Goal: Task Accomplishment & Management: Complete application form

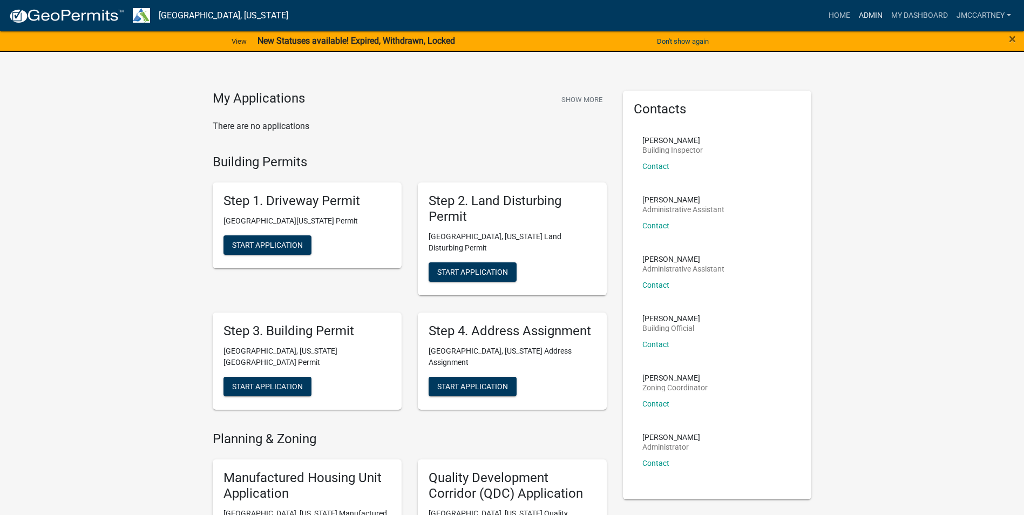
click at [866, 12] on link "Admin" at bounding box center [870, 15] width 32 height 21
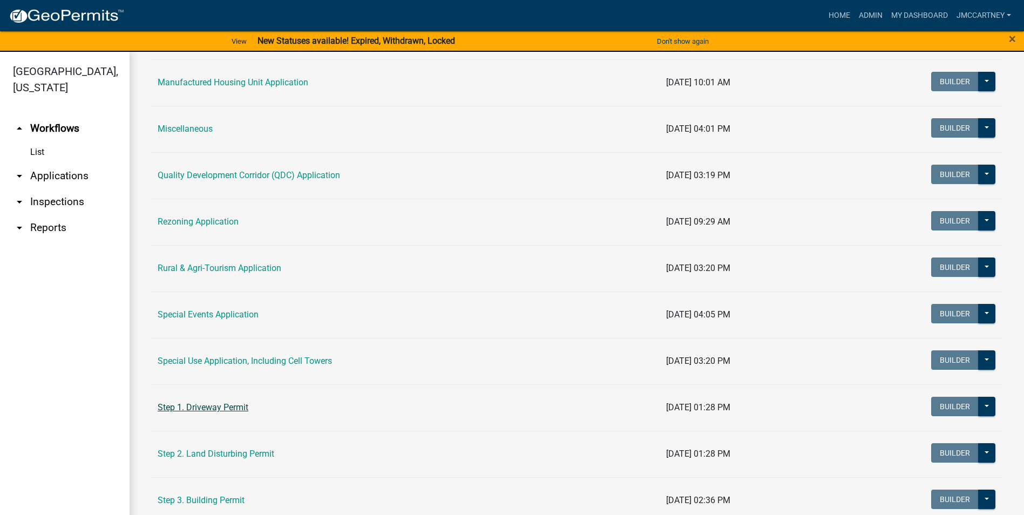
scroll to position [378, 0]
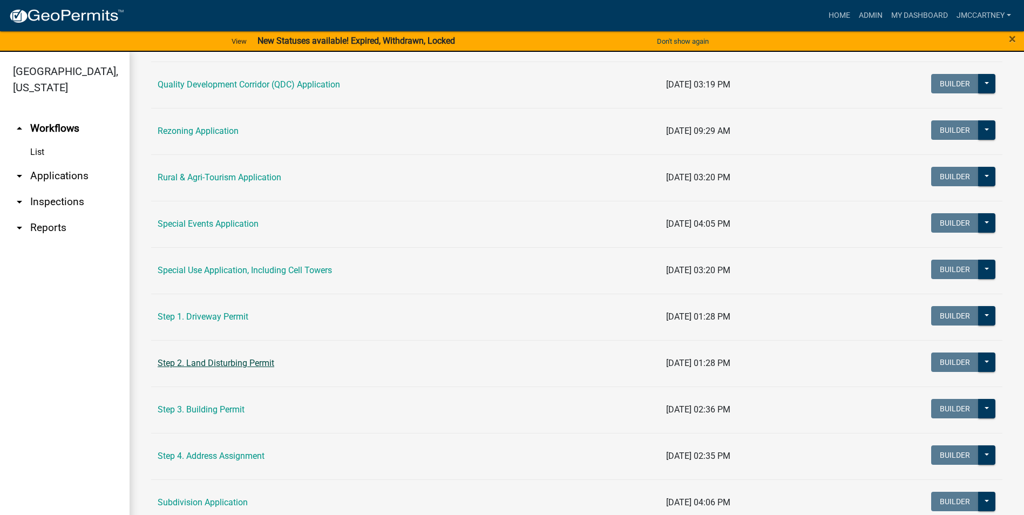
click at [233, 367] on link "Step 2. Land Disturbing Permit" at bounding box center [216, 363] width 117 height 10
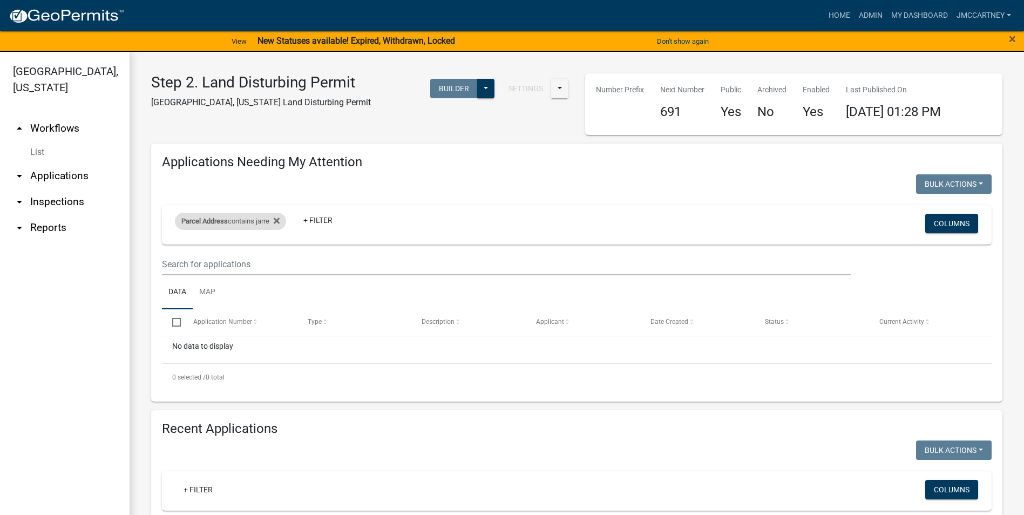
click at [218, 219] on span "Parcel Address" at bounding box center [204, 221] width 46 height 8
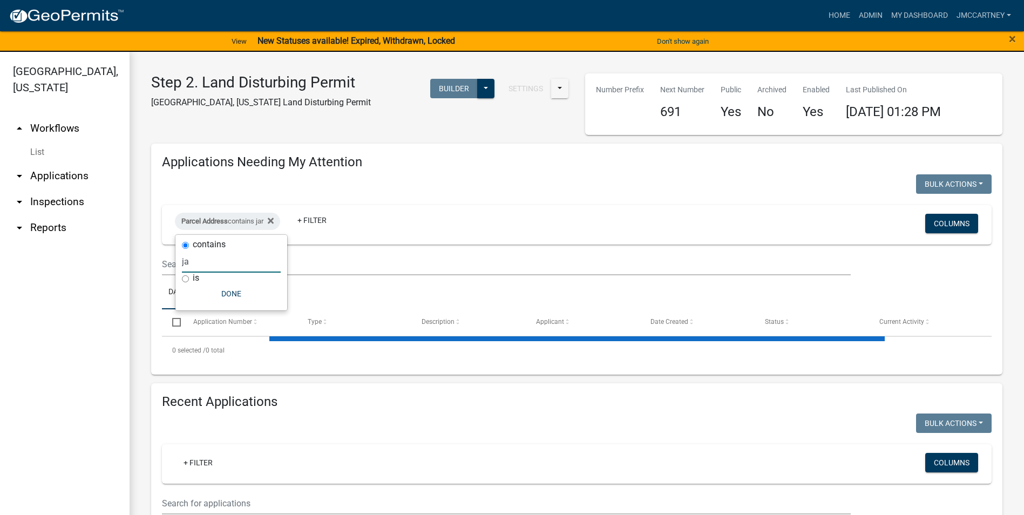
type input "j"
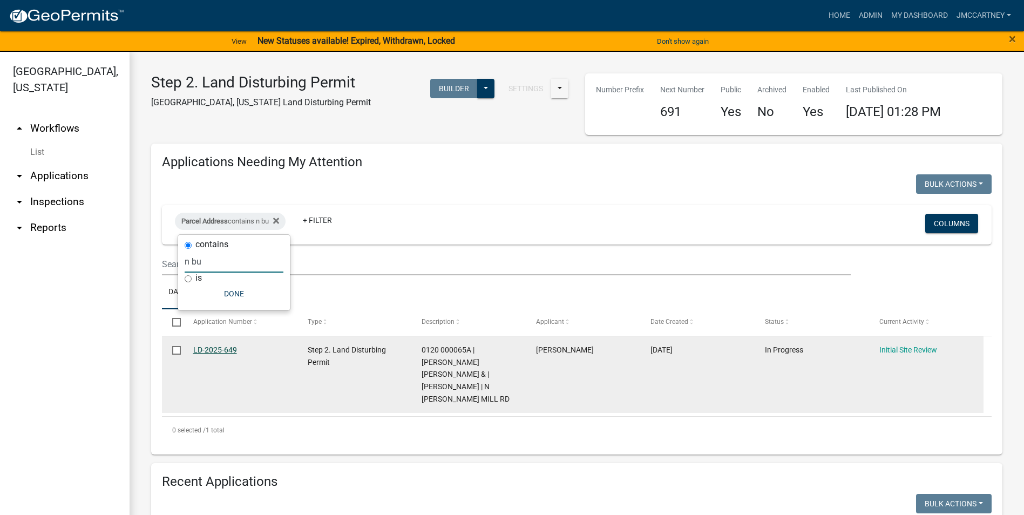
type input "n bu"
click at [216, 348] on link "LD-2025-649" at bounding box center [215, 349] width 44 height 9
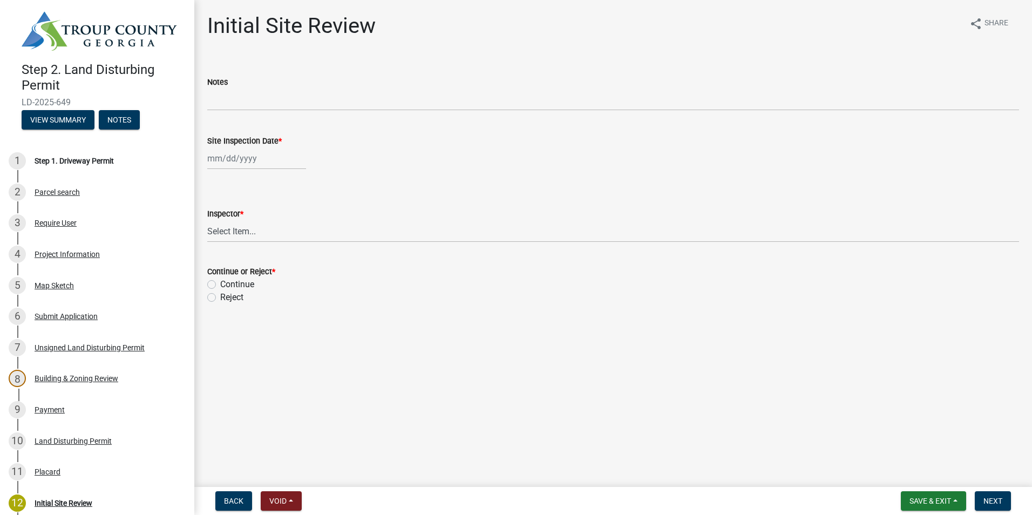
click at [225, 155] on div at bounding box center [256, 158] width 99 height 22
select select "8"
select select "2025"
click at [253, 268] on div "20" at bounding box center [252, 267] width 17 height 17
type input "[DATE]"
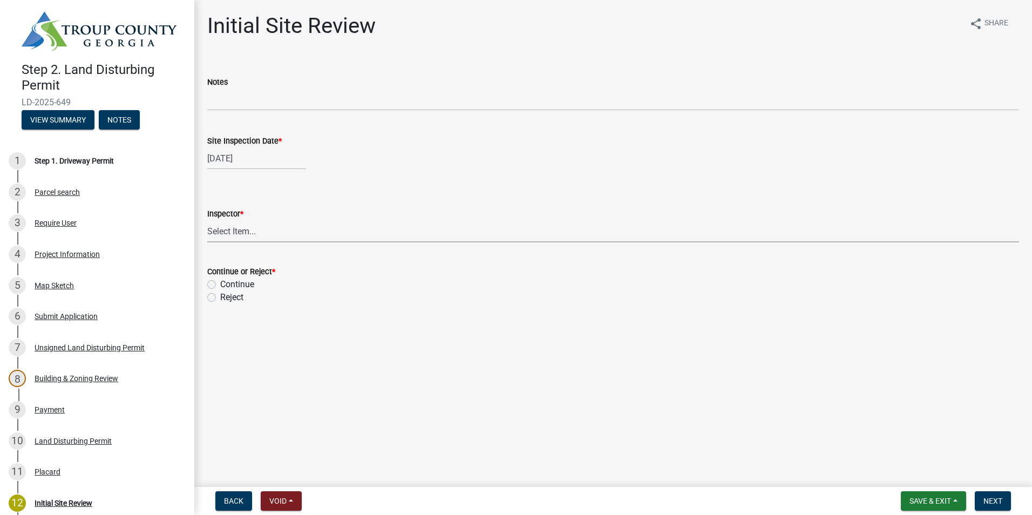
click at [231, 229] on select "Select Item... [PERSON_NAME] [PERSON_NAME]" at bounding box center [613, 231] width 812 height 22
click at [207, 220] on select "Select Item... [PERSON_NAME] [PERSON_NAME]" at bounding box center [613, 231] width 812 height 22
select select "6bd9e87f-a154-4f48-afcb-b0748361b378"
click at [220, 283] on label "Continue" at bounding box center [237, 284] width 34 height 13
click at [220, 283] on input "Continue" at bounding box center [223, 281] width 7 height 7
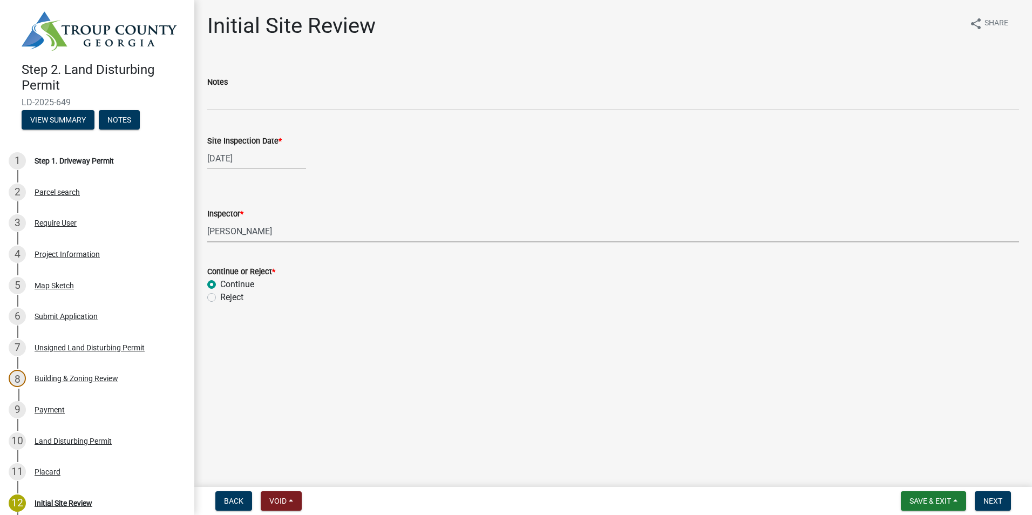
radio input "true"
click at [1003, 500] on button "Next" at bounding box center [993, 500] width 36 height 19
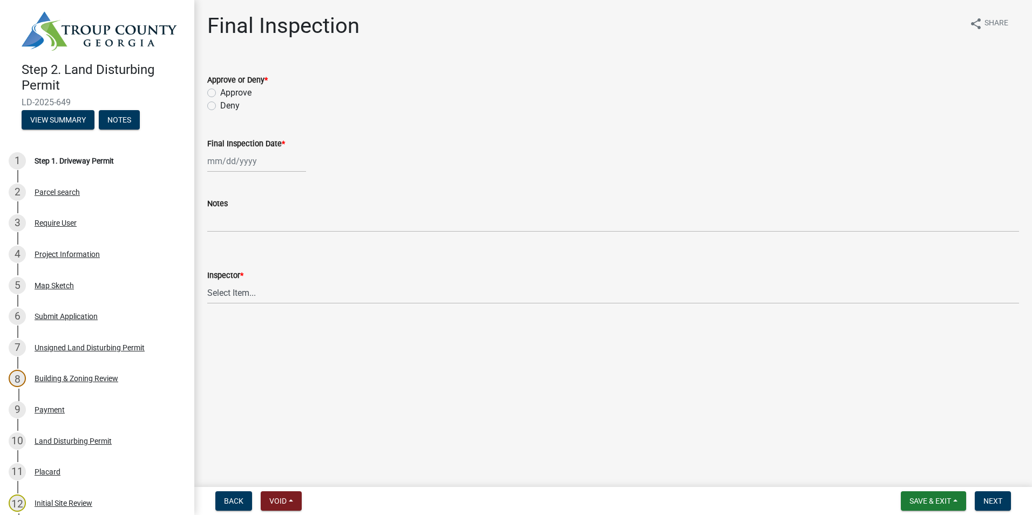
click at [220, 90] on label "Approve" at bounding box center [235, 92] width 31 height 13
click at [220, 90] on input "Approve" at bounding box center [223, 89] width 7 height 7
radio input "true"
click at [219, 161] on div at bounding box center [256, 161] width 99 height 22
select select "8"
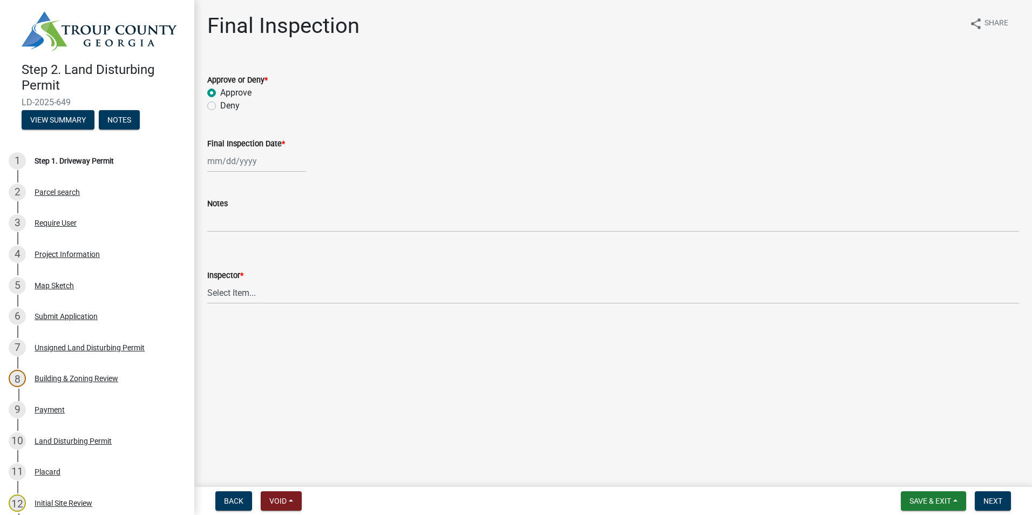
select select "2025"
click at [252, 269] on div "20" at bounding box center [252, 270] width 17 height 17
type input "[DATE]"
click at [244, 293] on select "Select Item... [PERSON_NAME] [PERSON_NAME]" at bounding box center [613, 293] width 812 height 22
click at [207, 282] on select "Select Item... [PERSON_NAME] [PERSON_NAME]" at bounding box center [613, 293] width 812 height 22
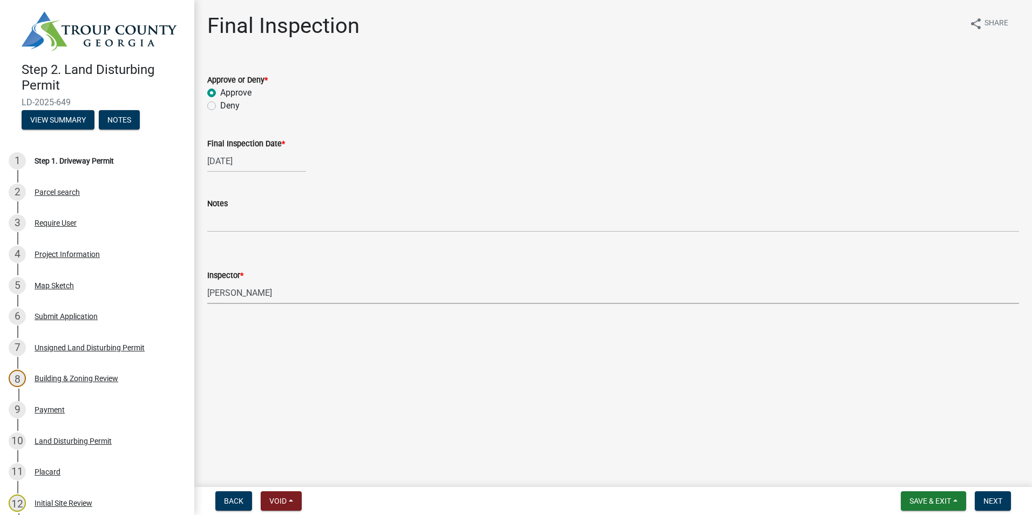
select select "6bd9e87f-a154-4f48-afcb-b0748361b378"
click at [992, 504] on span "Next" at bounding box center [992, 501] width 19 height 9
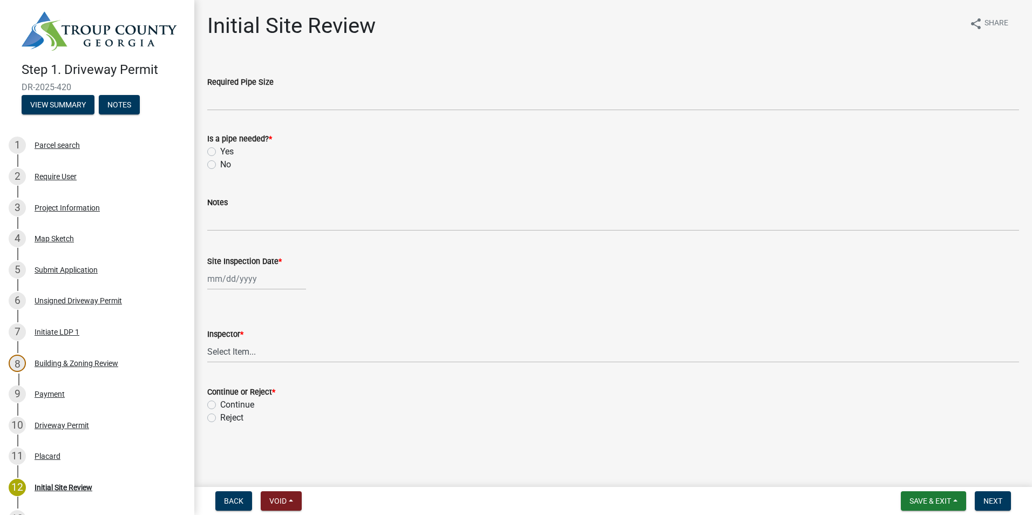
click at [217, 168] on div "No" at bounding box center [613, 164] width 812 height 13
click at [220, 167] on label "No" at bounding box center [225, 164] width 11 height 13
click at [220, 165] on input "No" at bounding box center [223, 161] width 7 height 7
radio input "true"
select select "8"
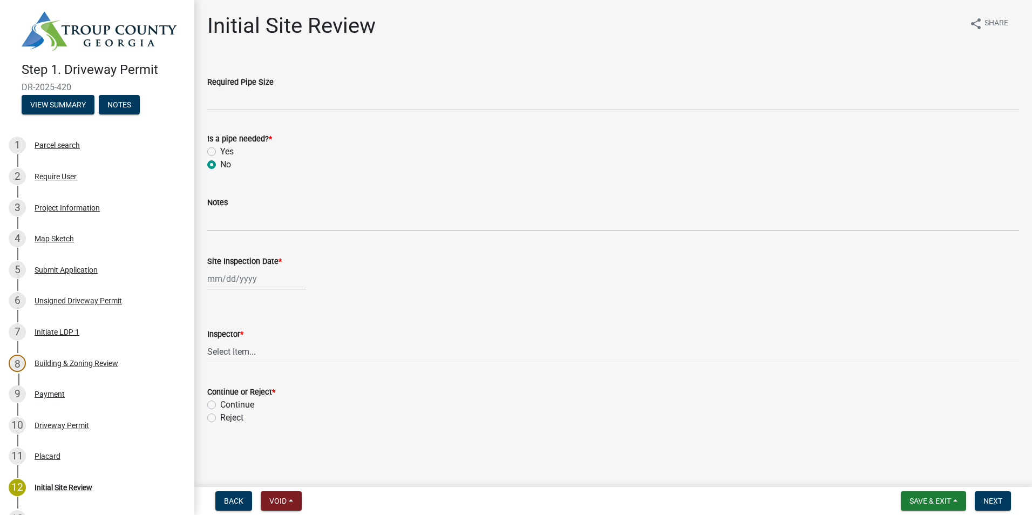
select select "2025"
click at [231, 282] on div "[PERSON_NAME] Feb Mar Apr [PERSON_NAME][DATE] Oct Nov [DATE] 1526 1527 1528 152…" at bounding box center [256, 279] width 99 height 22
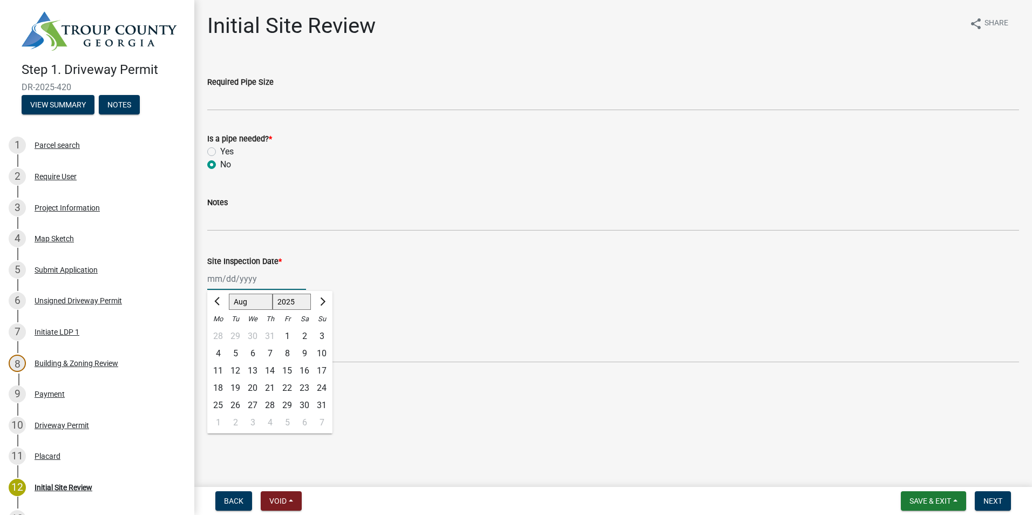
click at [220, 280] on input "Site Inspection Date *" at bounding box center [256, 279] width 99 height 22
click at [251, 388] on div "20" at bounding box center [252, 387] width 17 height 17
type input "[DATE]"
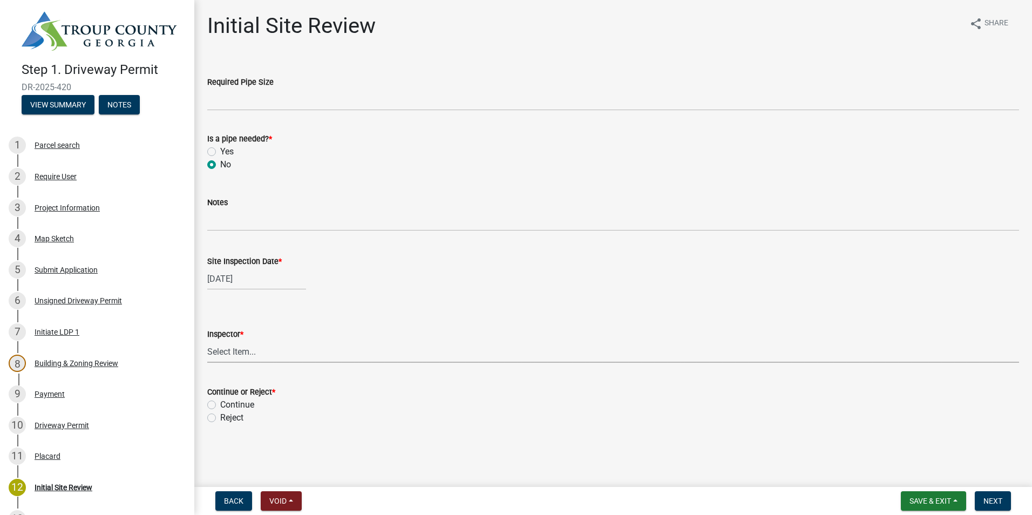
click at [234, 353] on select "Select Item... [PERSON_NAME] [PERSON_NAME]" at bounding box center [613, 352] width 812 height 22
click at [207, 341] on select "Select Item... [PERSON_NAME] [PERSON_NAME]" at bounding box center [613, 352] width 812 height 22
select select "6bd9e87f-a154-4f48-afcb-b0748361b378"
click at [220, 404] on label "Continue" at bounding box center [237, 404] width 34 height 13
click at [220, 404] on input "Continue" at bounding box center [223, 401] width 7 height 7
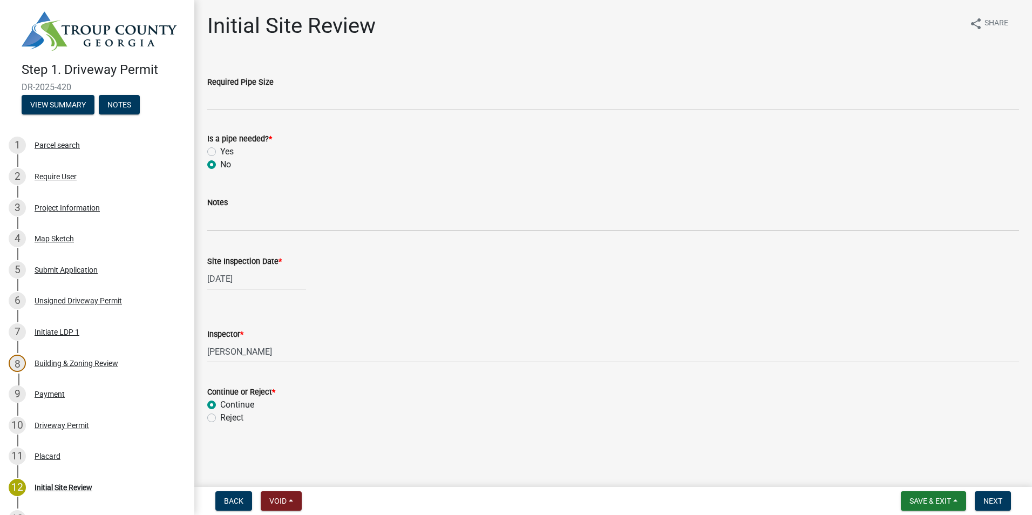
radio input "true"
click at [986, 497] on span "Next" at bounding box center [992, 501] width 19 height 9
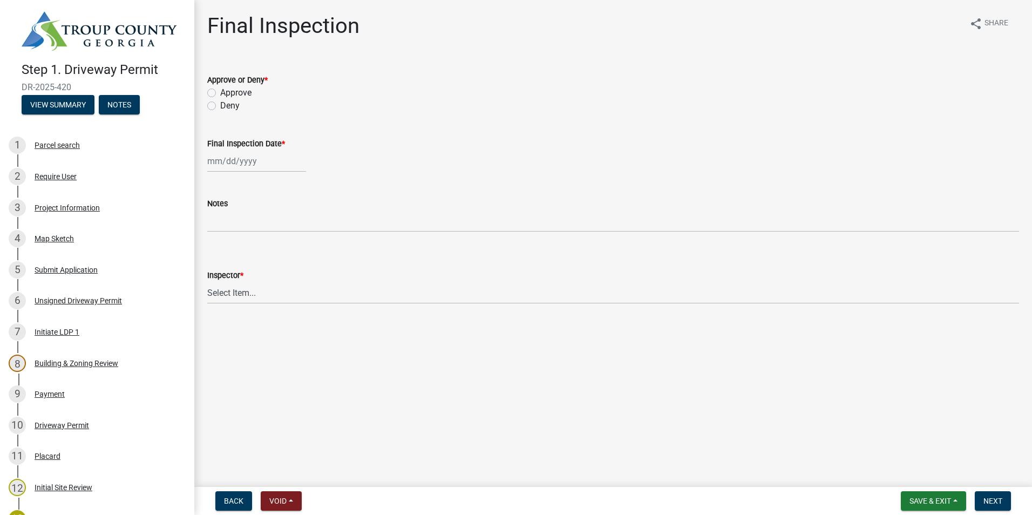
click at [220, 92] on label "Approve" at bounding box center [235, 92] width 31 height 13
click at [220, 92] on input "Approve" at bounding box center [223, 89] width 7 height 7
radio input "true"
click at [214, 165] on div at bounding box center [256, 161] width 99 height 22
select select "8"
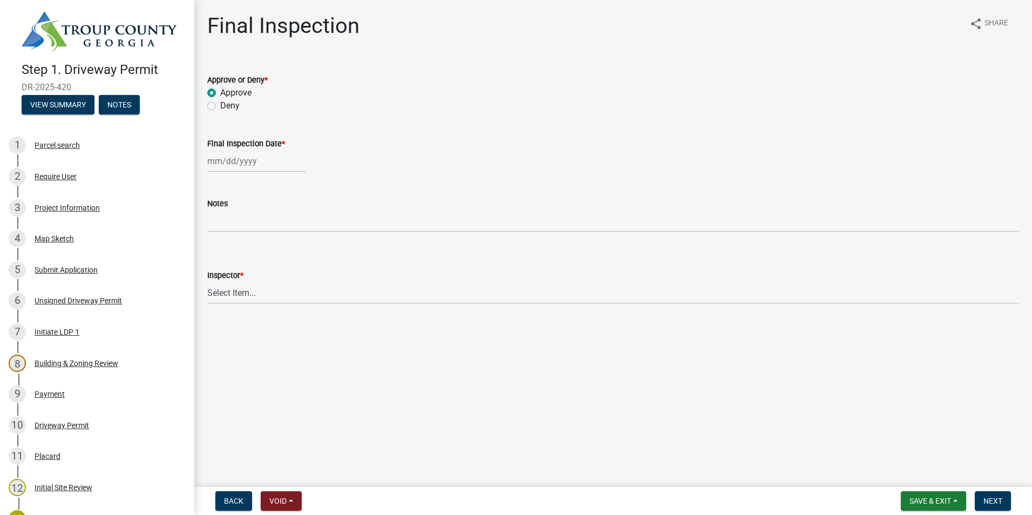
select select "2025"
click at [255, 270] on div "20" at bounding box center [252, 270] width 17 height 17
type input "[DATE]"
click at [234, 293] on select "Select Item... [PERSON_NAME] [PERSON_NAME]" at bounding box center [613, 293] width 812 height 22
click at [207, 282] on select "Select Item... [PERSON_NAME] [PERSON_NAME]" at bounding box center [613, 293] width 812 height 22
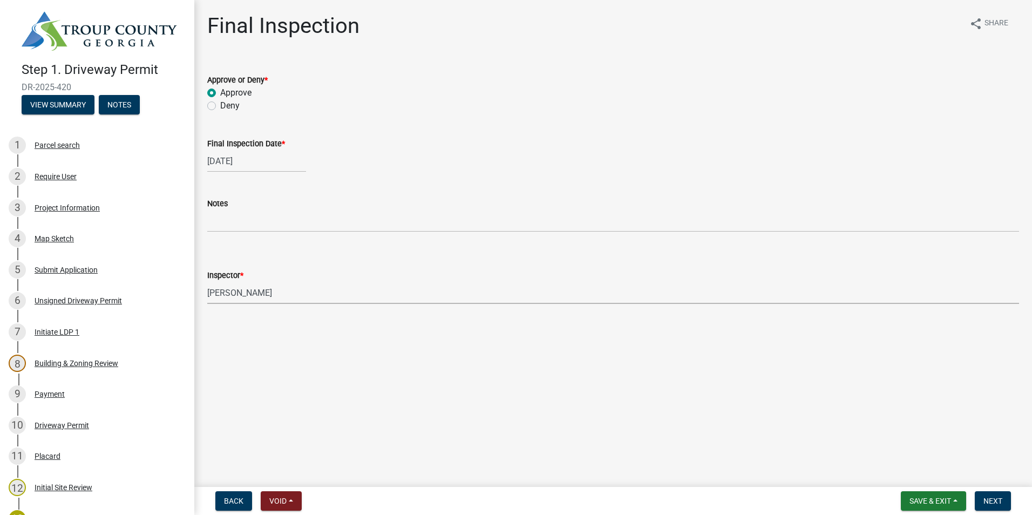
select select "6bd9e87f-a154-4f48-afcb-b0748361b378"
click at [993, 500] on span "Next" at bounding box center [992, 501] width 19 height 9
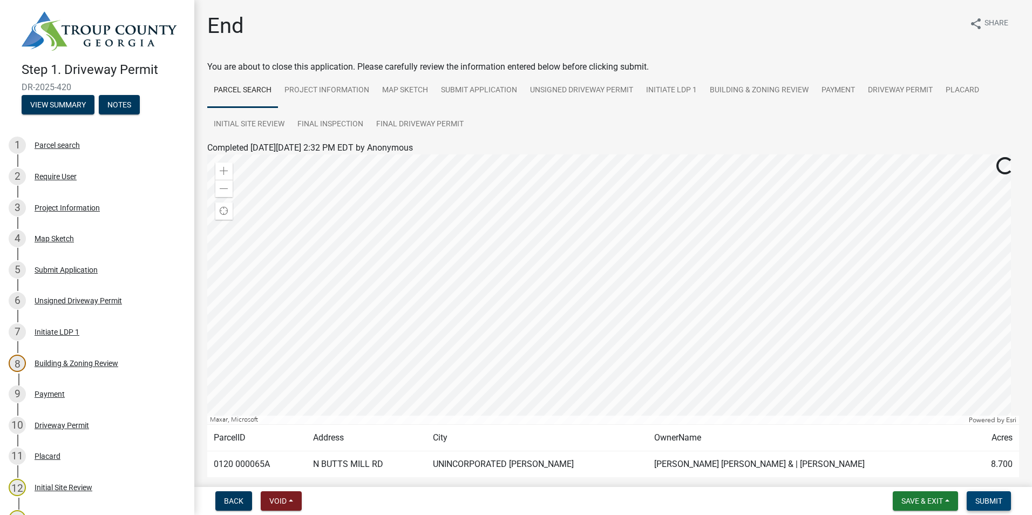
click at [979, 499] on span "Submit" at bounding box center [988, 501] width 27 height 9
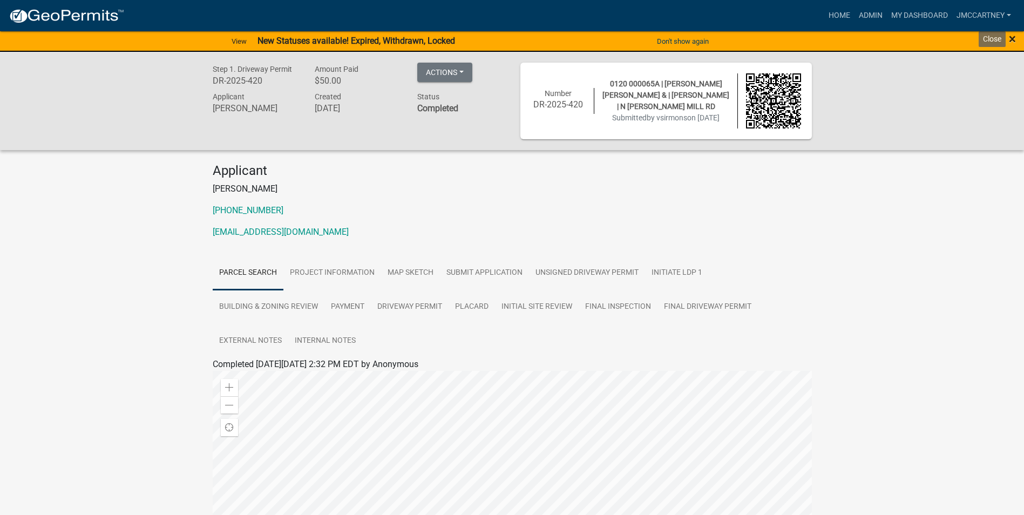
click at [1013, 37] on span "×" at bounding box center [1012, 38] width 7 height 15
